Goal: Check status: Check status

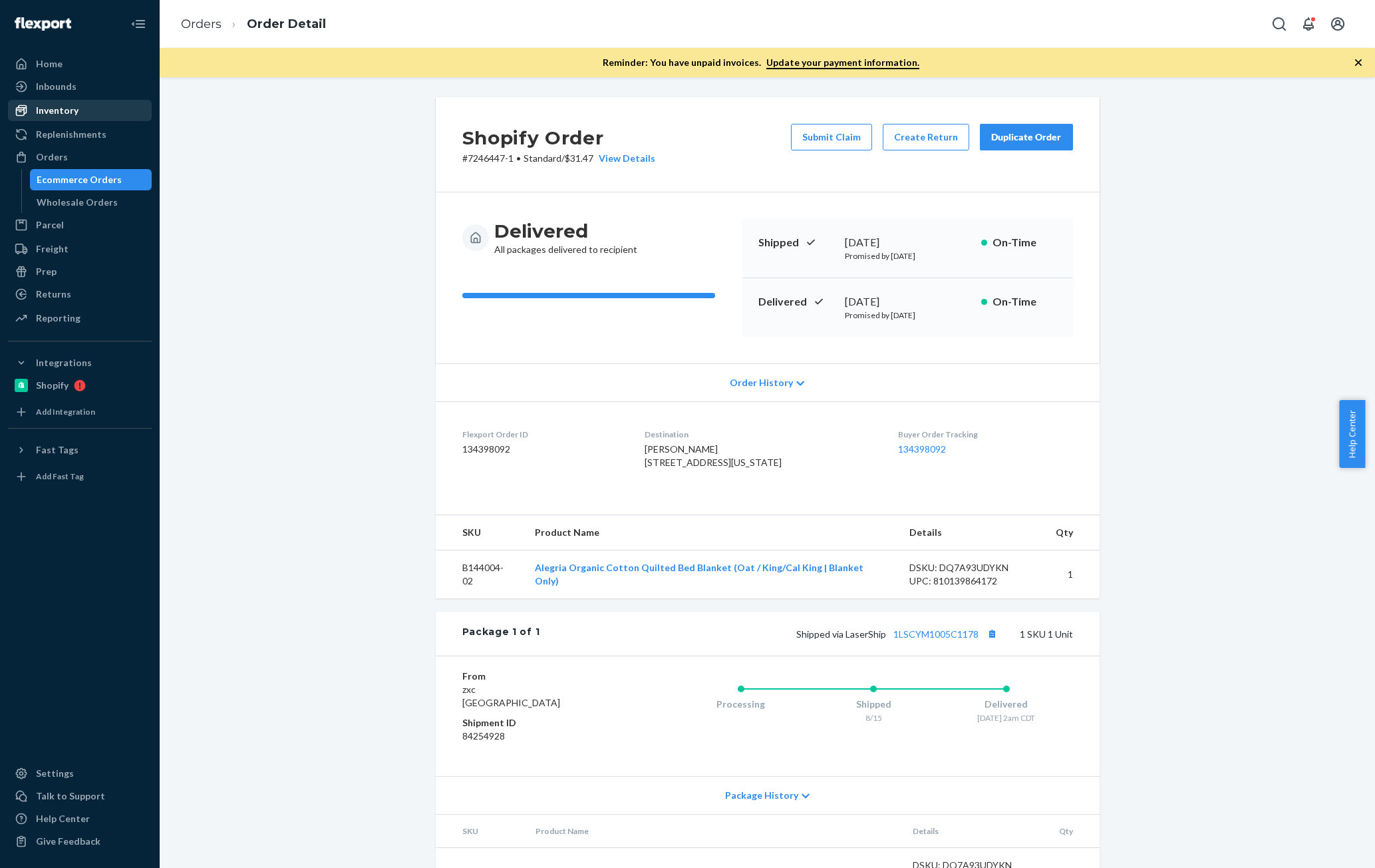
drag, startPoint x: 61, startPoint y: 105, endPoint x: 95, endPoint y: 117, distance: 36.1
click at [61, 105] on div "Inventory" at bounding box center [58, 110] width 43 height 13
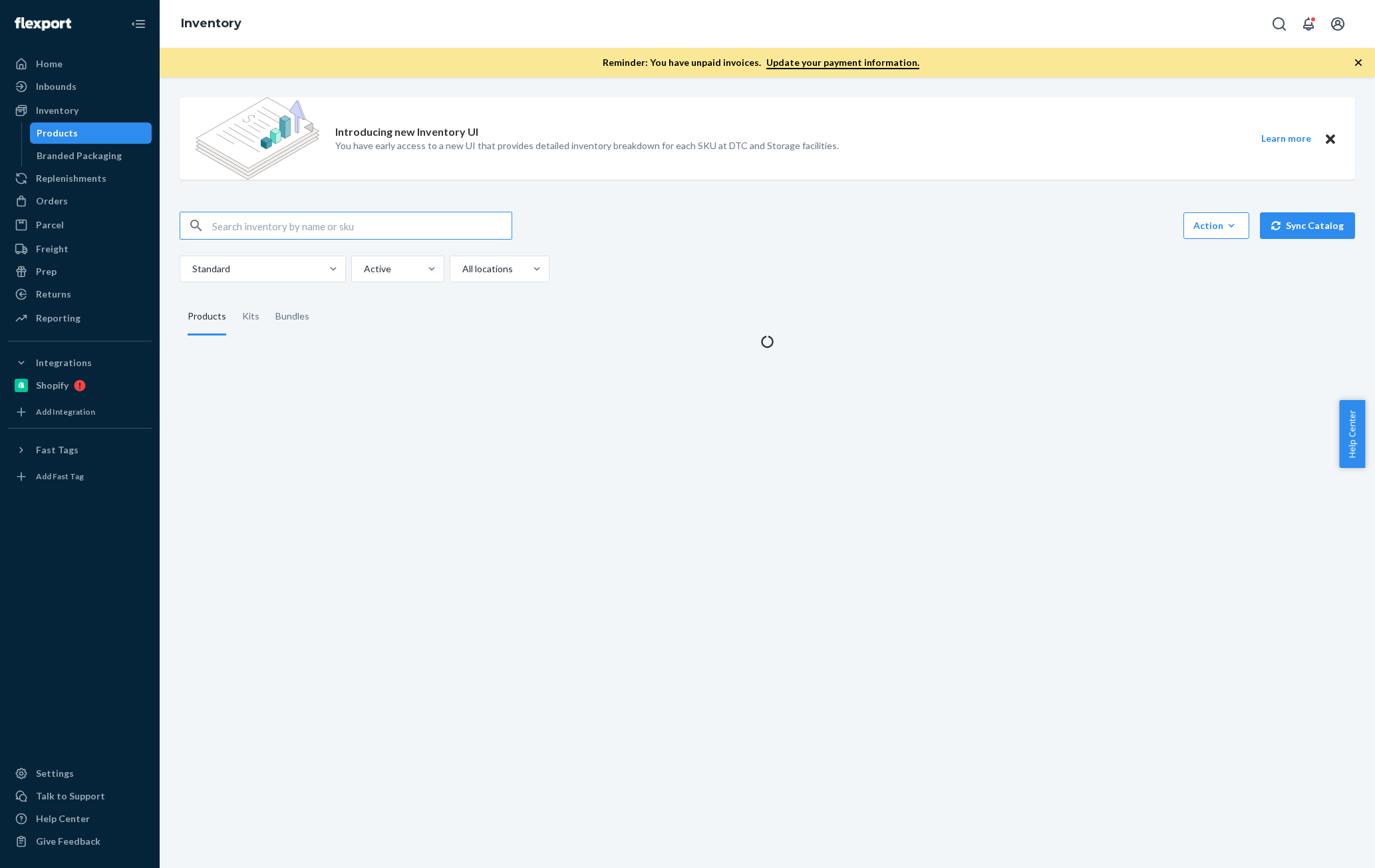
click at [309, 222] on input "text" at bounding box center [362, 226] width 300 height 27
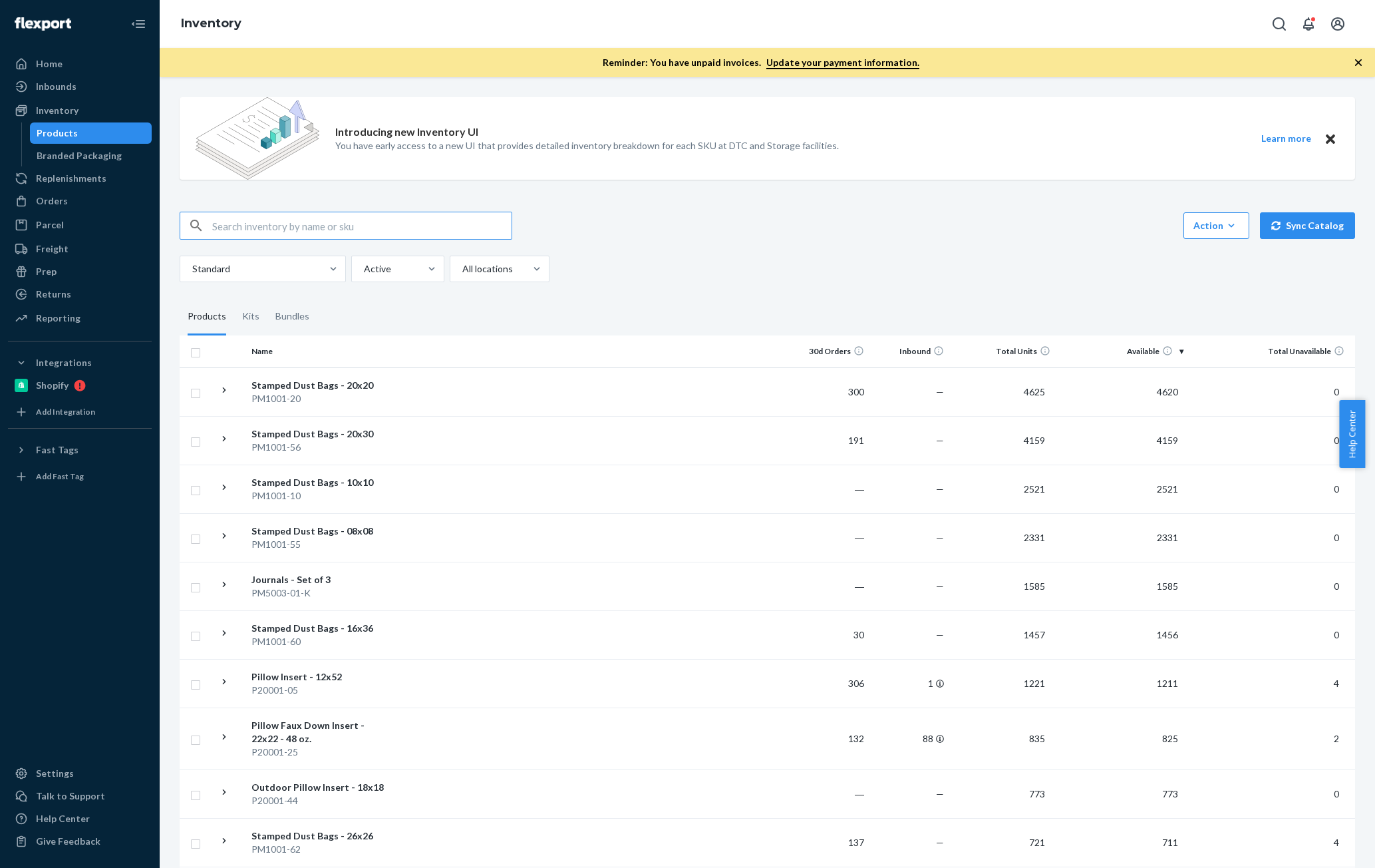
click at [309, 222] on input "text" at bounding box center [362, 226] width 300 height 27
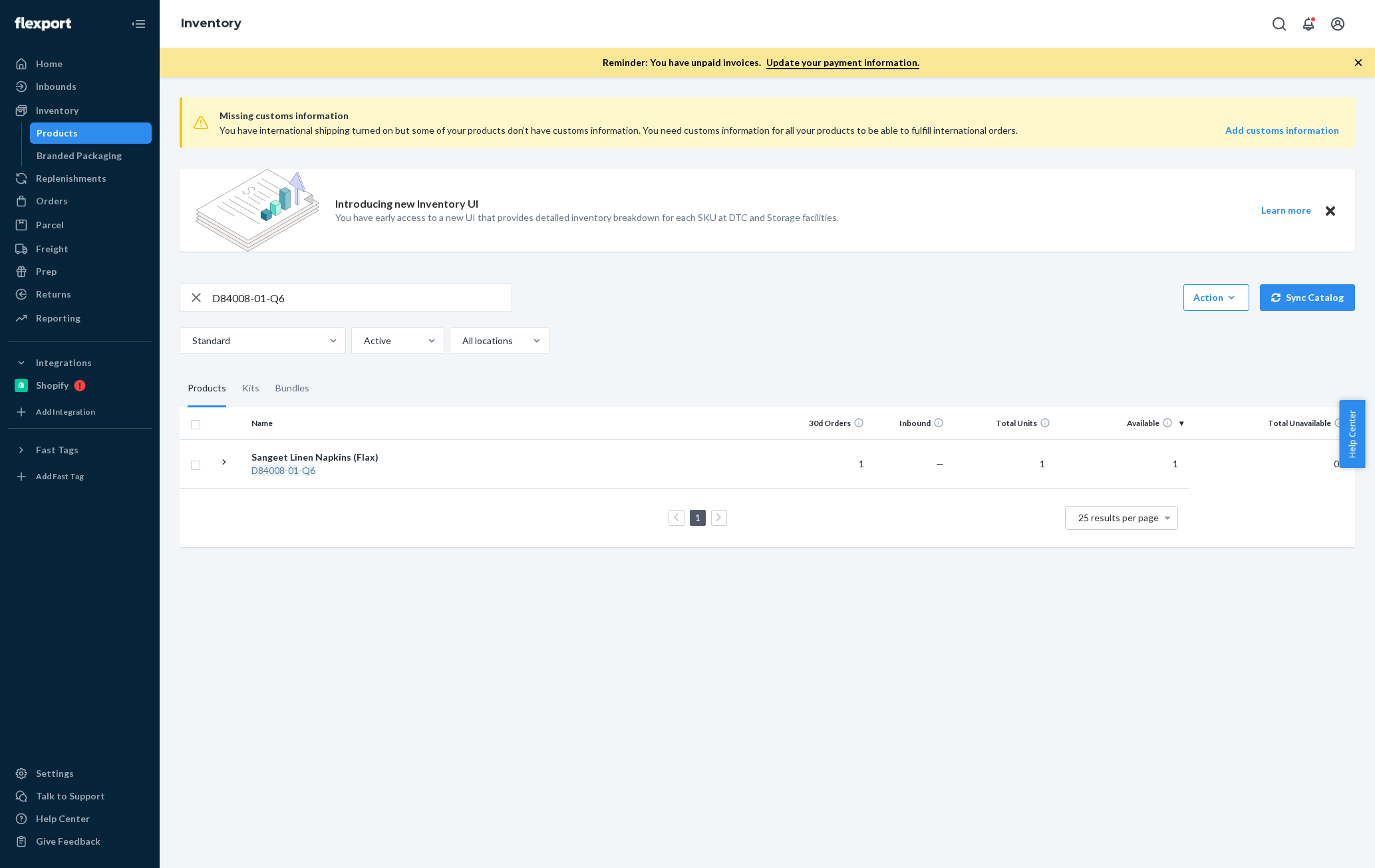
click at [293, 307] on input "D84008-01-Q6" at bounding box center [362, 297] width 300 height 27
paste input "R61011-02"
type input "R61011-02"
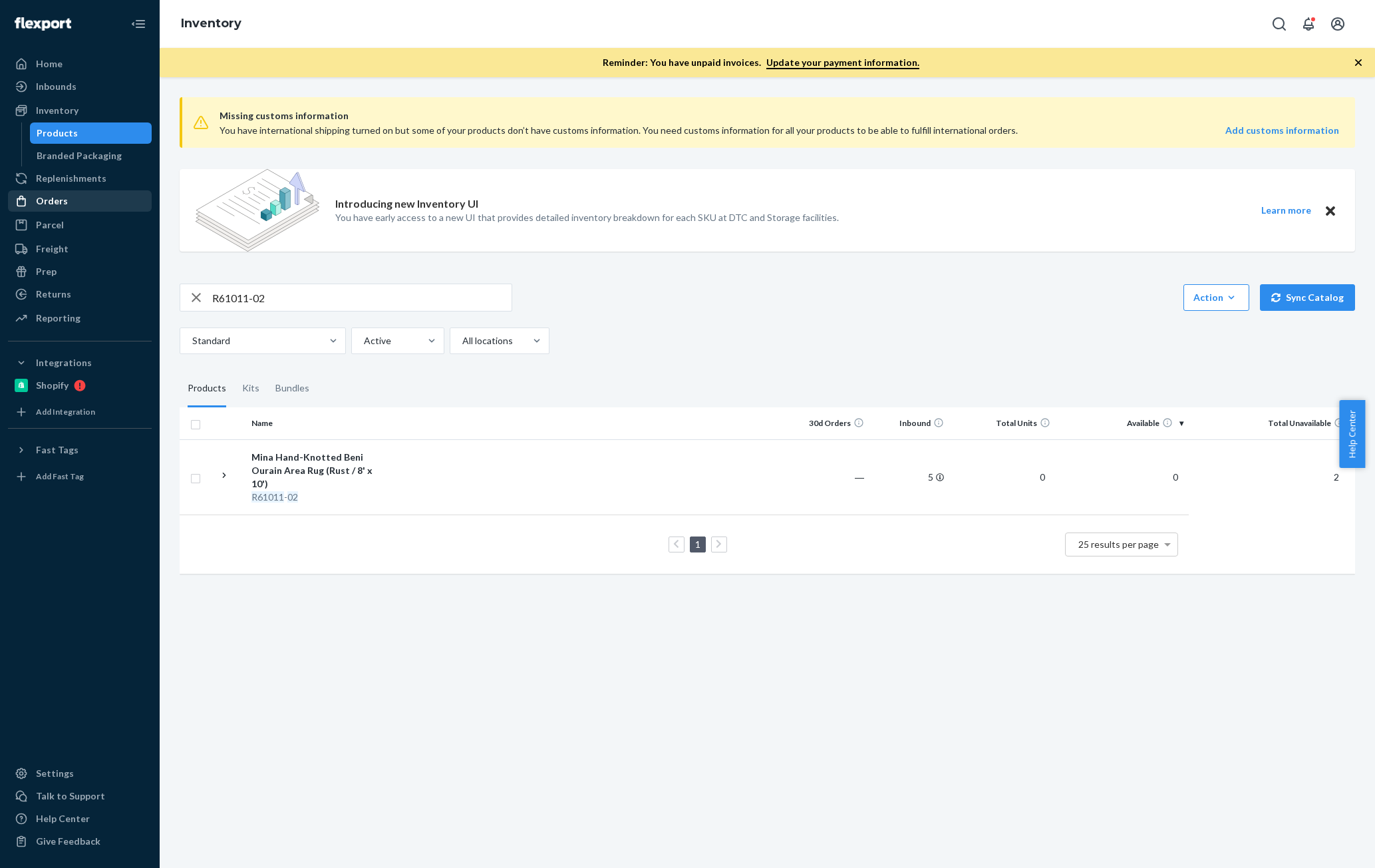
click at [68, 206] on div "Orders" at bounding box center [80, 201] width 141 height 19
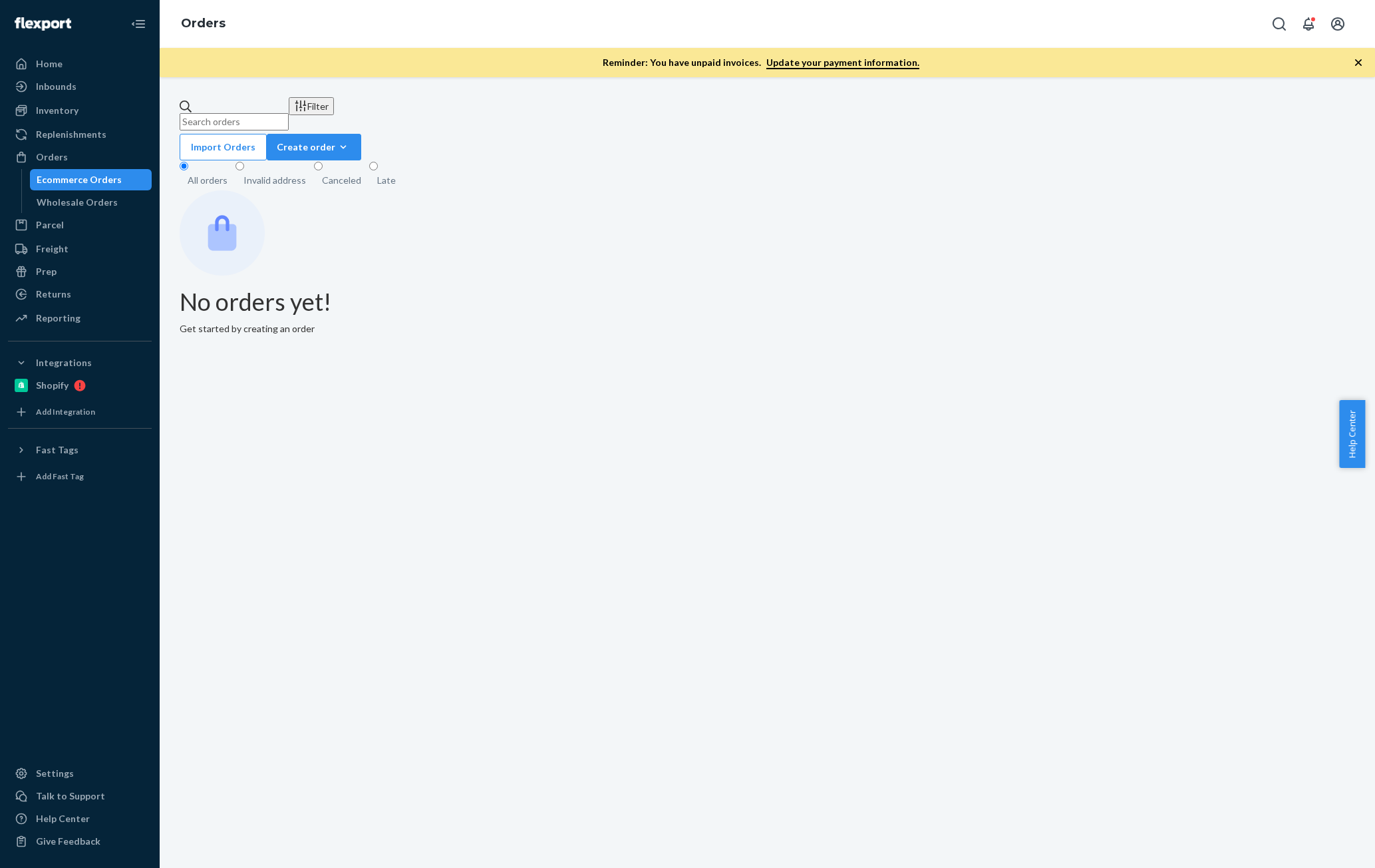
click at [289, 114] on input "text" at bounding box center [235, 122] width 110 height 18
paste input "[PERSON_NAME]"
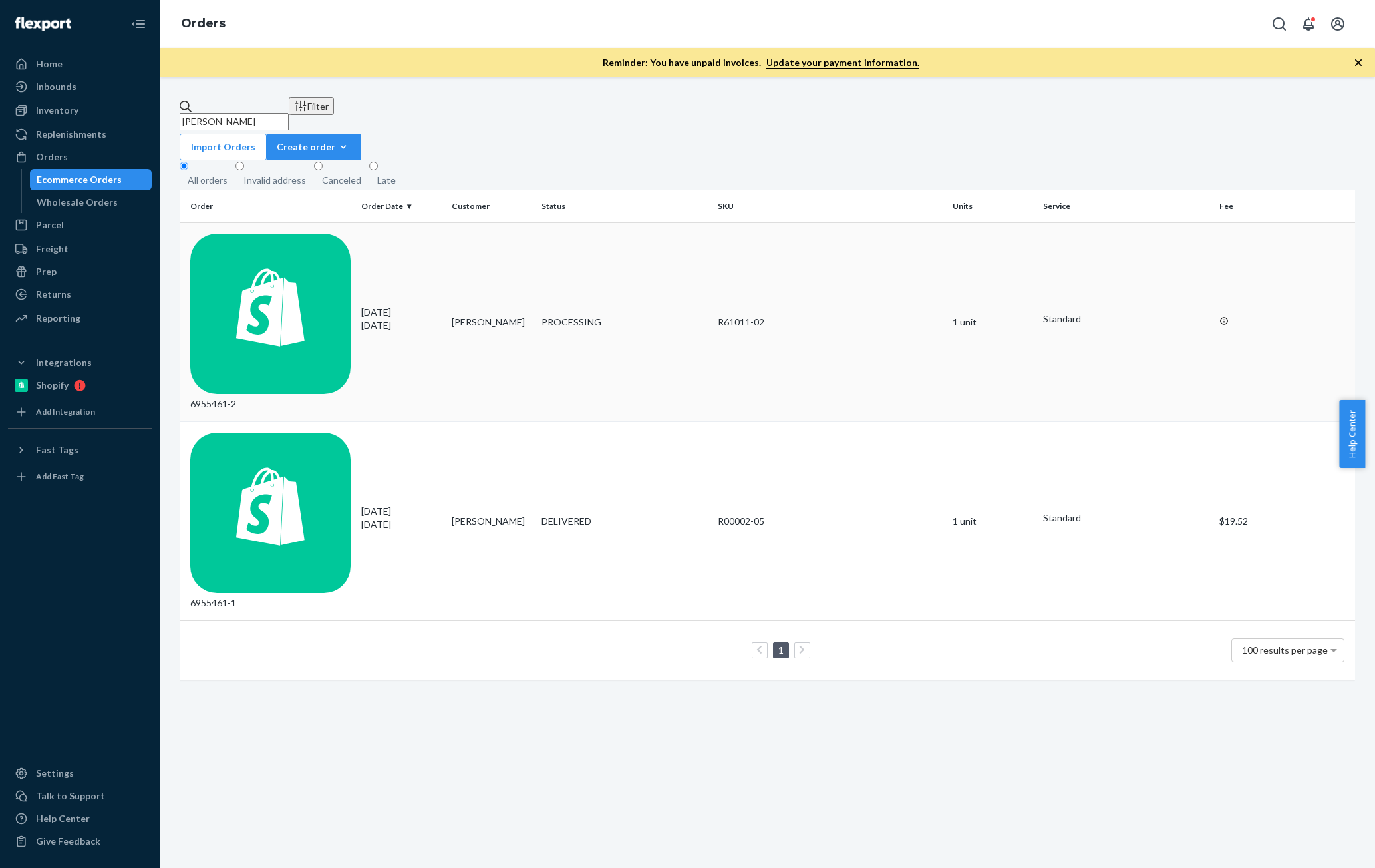
type input "[PERSON_NAME]"
click at [420, 318] on p "[DATE]" at bounding box center [400, 325] width 79 height 13
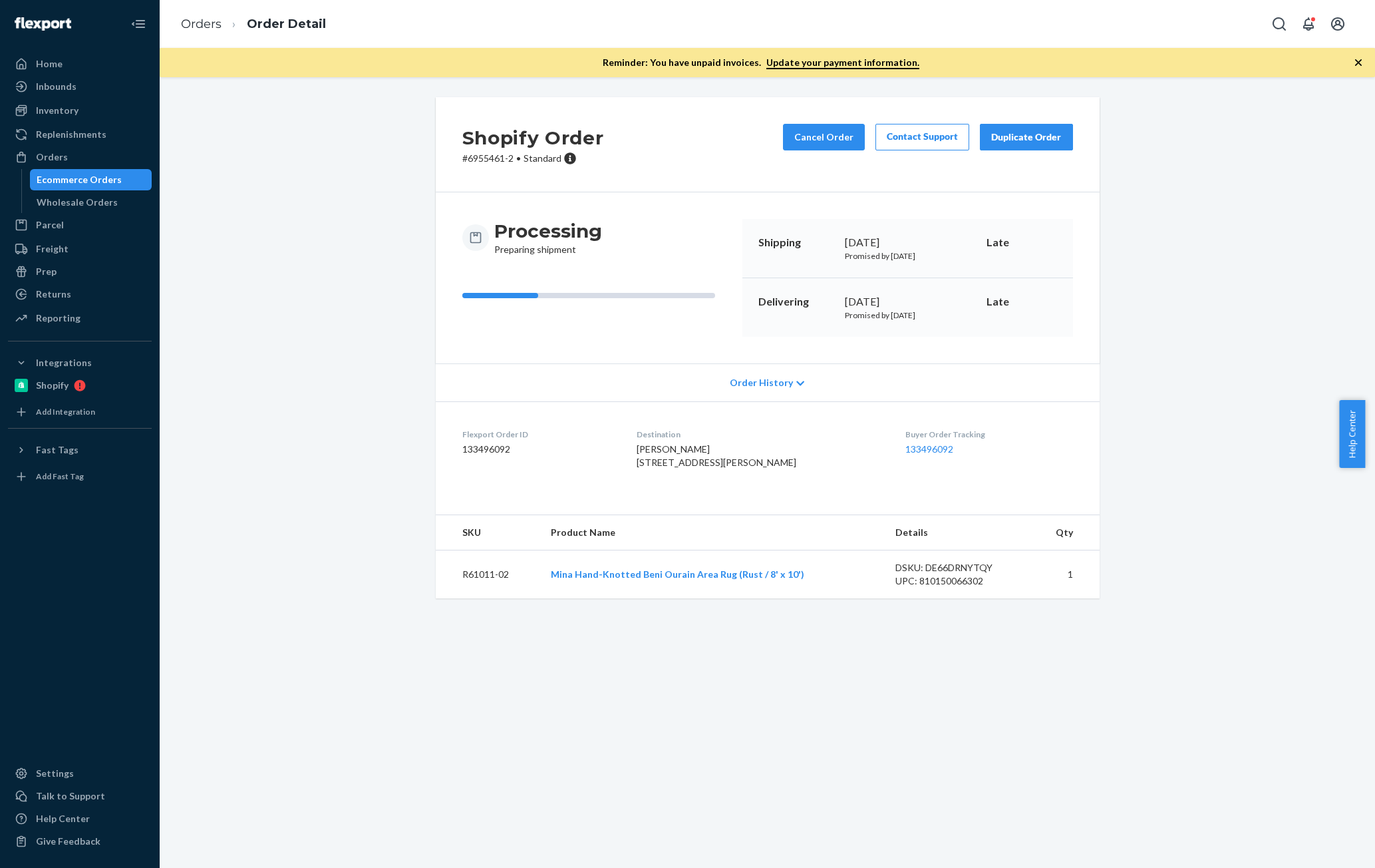
click at [188, 32] on li "Orders" at bounding box center [201, 24] width 41 height 18
click at [193, 20] on link "Orders" at bounding box center [201, 24] width 41 height 15
